Goal: Transaction & Acquisition: Purchase product/service

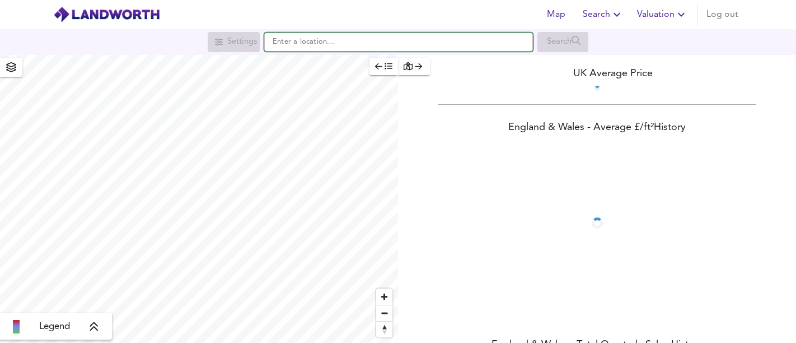
click at [334, 44] on input "text" at bounding box center [398, 41] width 269 height 19
paste input "LE67 5AS"
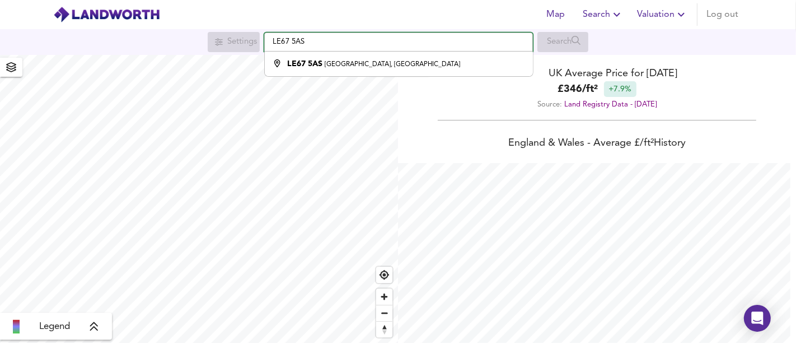
scroll to position [343, 796]
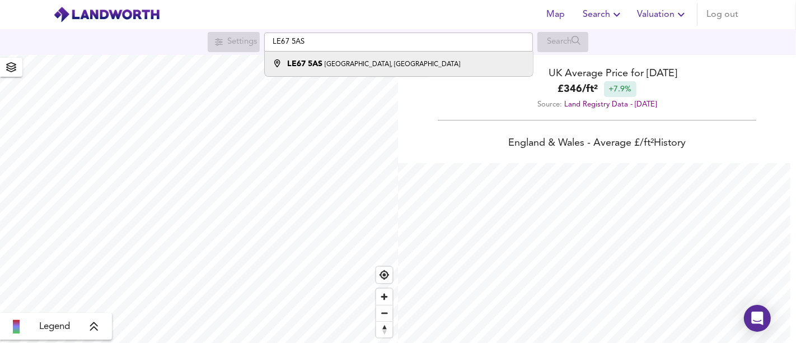
click at [366, 58] on div "LE67 [STREET_ADDRESS]" at bounding box center [373, 63] width 173 height 11
type input "[STREET_ADDRESS]"
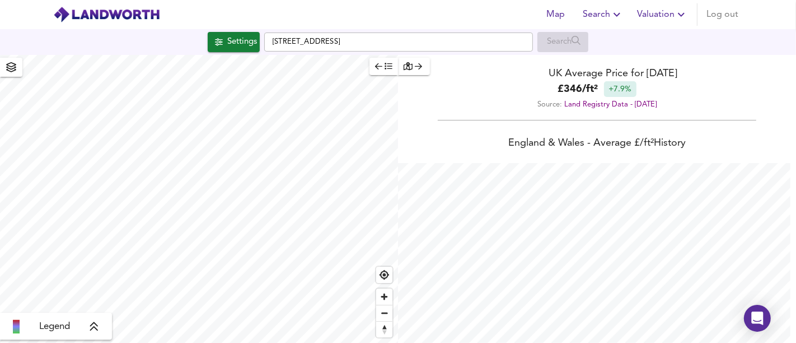
checkbox input "false"
checkbox input "true"
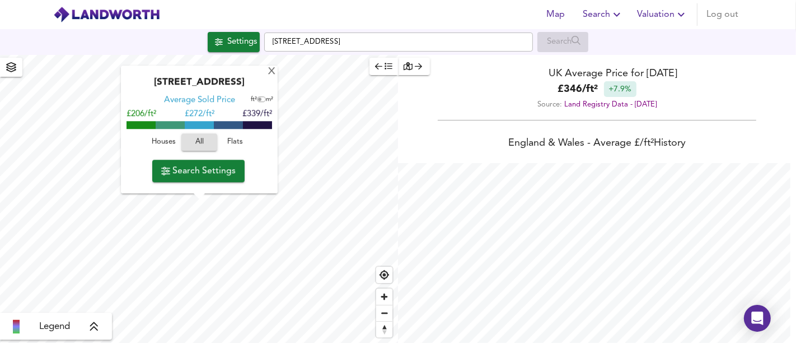
click at [167, 143] on span "Houses" at bounding box center [163, 142] width 30 height 13
click at [213, 165] on span "Search Settings" at bounding box center [198, 171] width 74 height 16
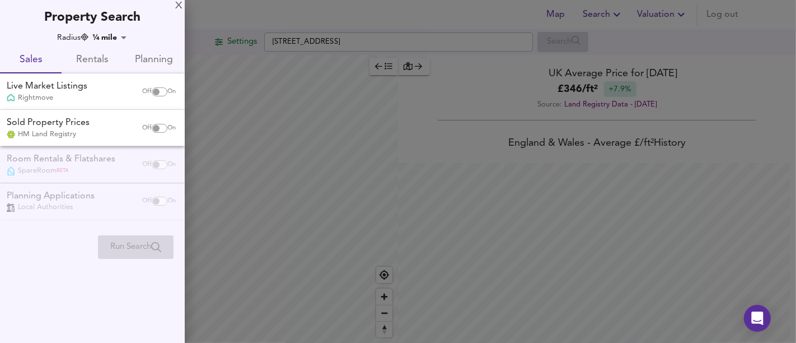
click at [155, 84] on div "Off On" at bounding box center [158, 92] width 47 height 22
checkbox input "true"
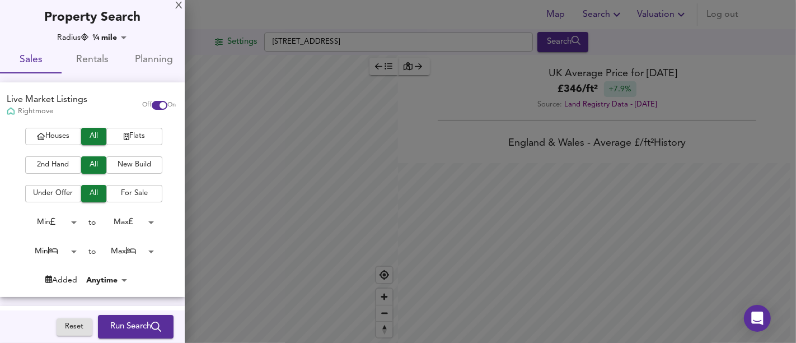
click at [55, 134] on span "Houses" at bounding box center [53, 136] width 45 height 13
click at [123, 316] on button "Run Search" at bounding box center [136, 327] width 76 height 24
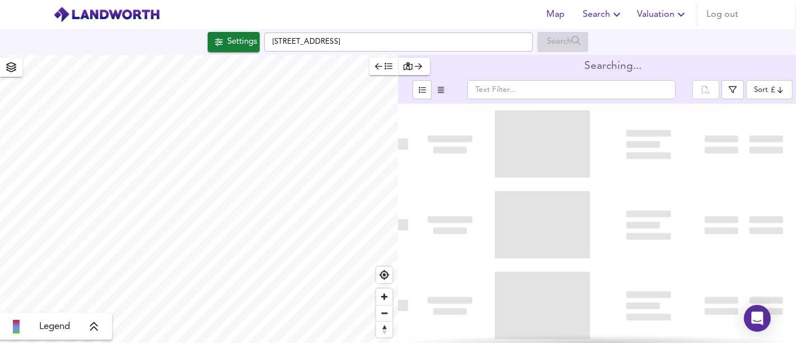
type input "bestdeal"
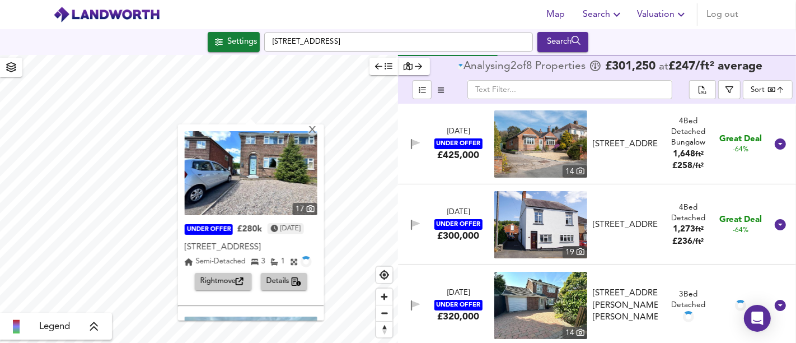
click at [231, 288] on span "Rightmove" at bounding box center [223, 281] width 46 height 13
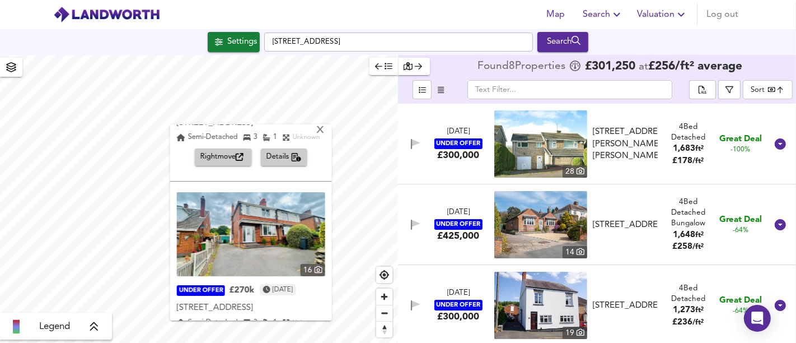
scroll to position [187, 0]
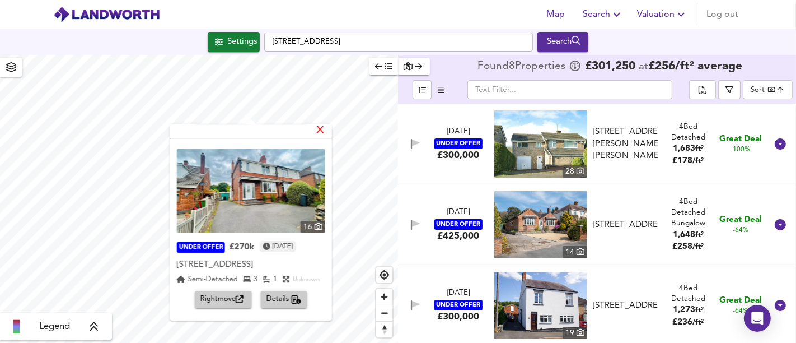
click at [325, 126] on div "X" at bounding box center [320, 130] width 10 height 11
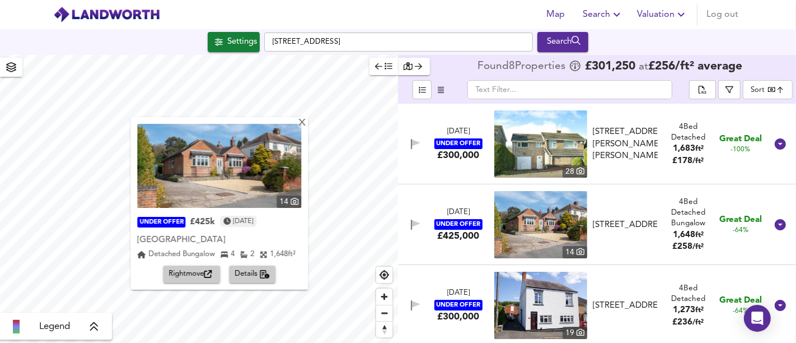
click at [307, 120] on div "14 UNDER OFFER £425k [DATE] [GEOGRAPHIC_DATA] Bungalow 4 2 1,648 ft² Rightmove …" at bounding box center [218, 203] width 177 height 172
click at [299, 125] on div "X" at bounding box center [302, 123] width 10 height 11
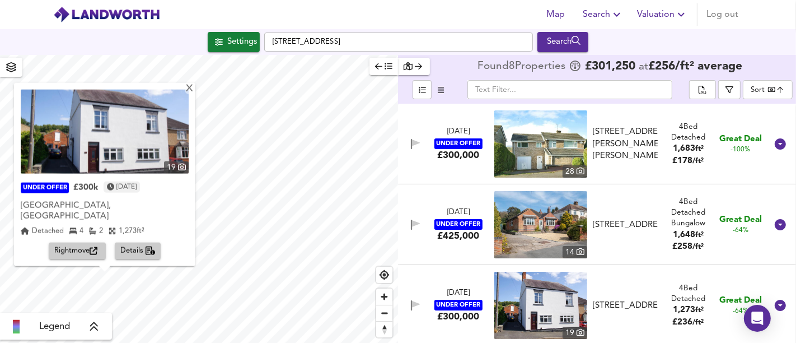
click at [85, 246] on span "Rightmove" at bounding box center [77, 251] width 46 height 13
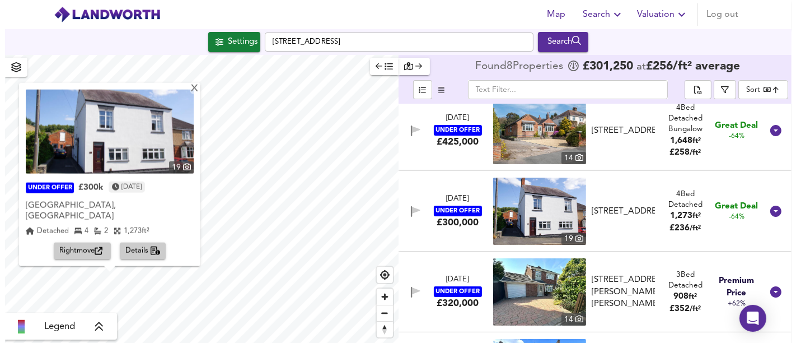
scroll to position [0, 0]
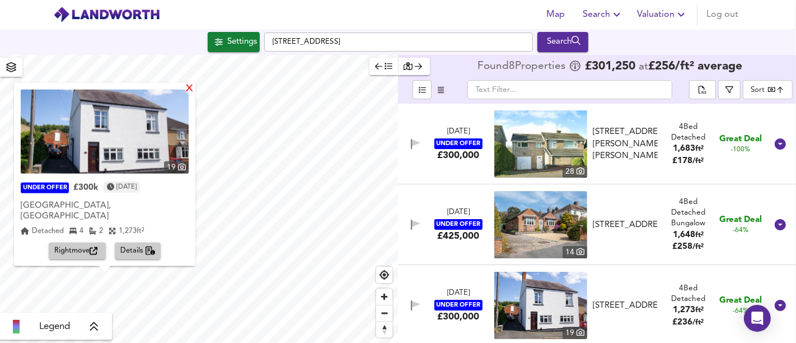
click at [185, 94] on div "X" at bounding box center [190, 88] width 10 height 11
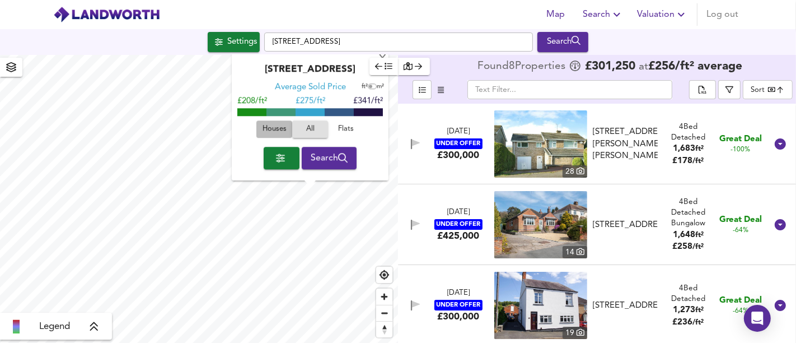
click at [287, 134] on span "Houses" at bounding box center [274, 129] width 30 height 13
